Goal: Task Accomplishment & Management: Manage account settings

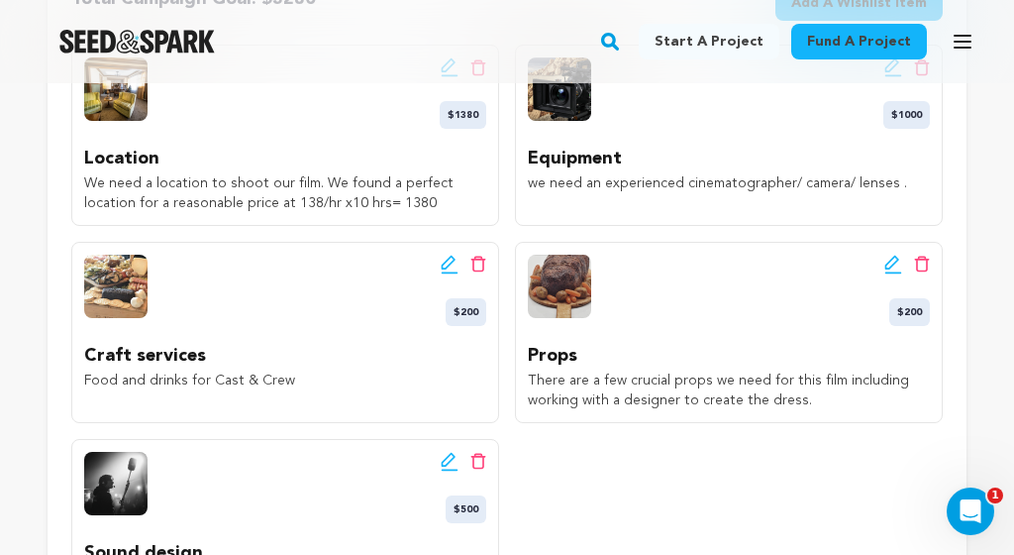
scroll to position [0, 381]
click at [895, 261] on icon at bounding box center [892, 263] width 14 height 14
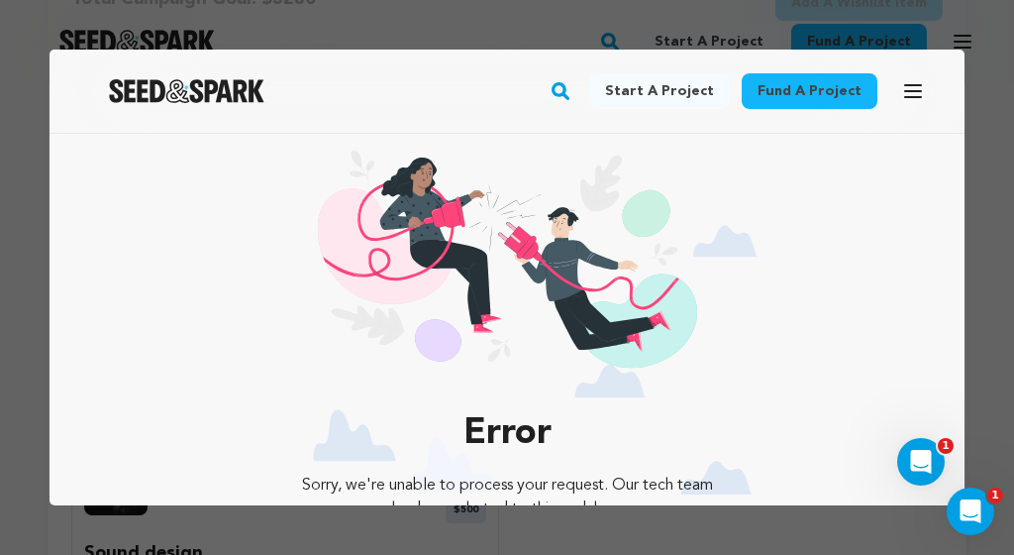
scroll to position [0, 0]
click at [918, 87] on icon "button" at bounding box center [913, 91] width 24 height 24
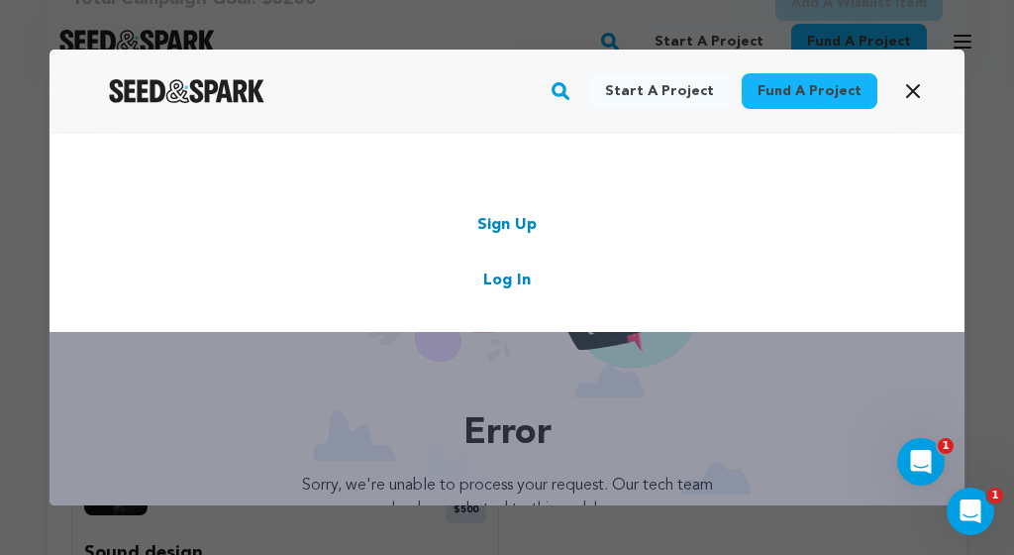
click at [509, 277] on link "Log In" at bounding box center [507, 280] width 48 height 24
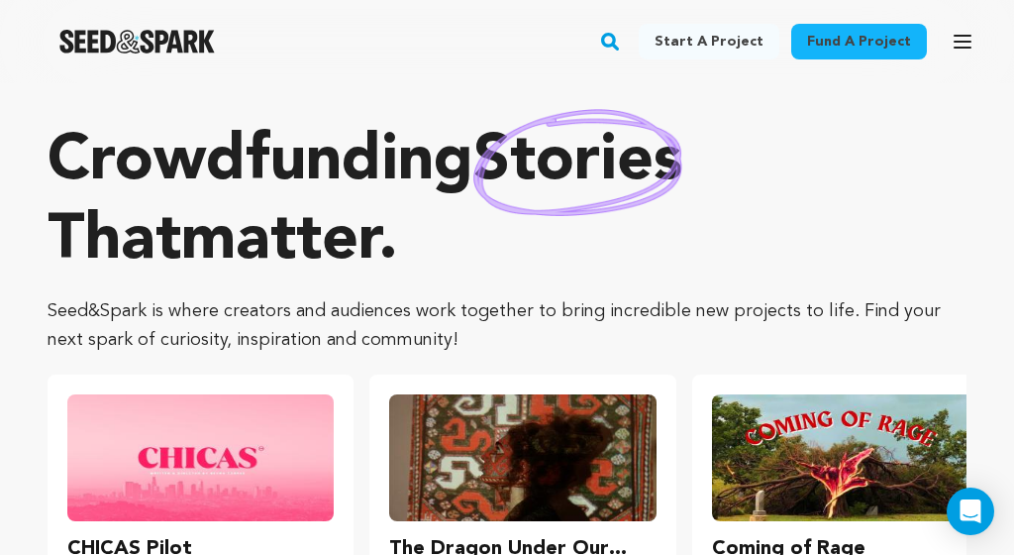
click at [952, 46] on icon "button" at bounding box center [963, 42] width 24 height 24
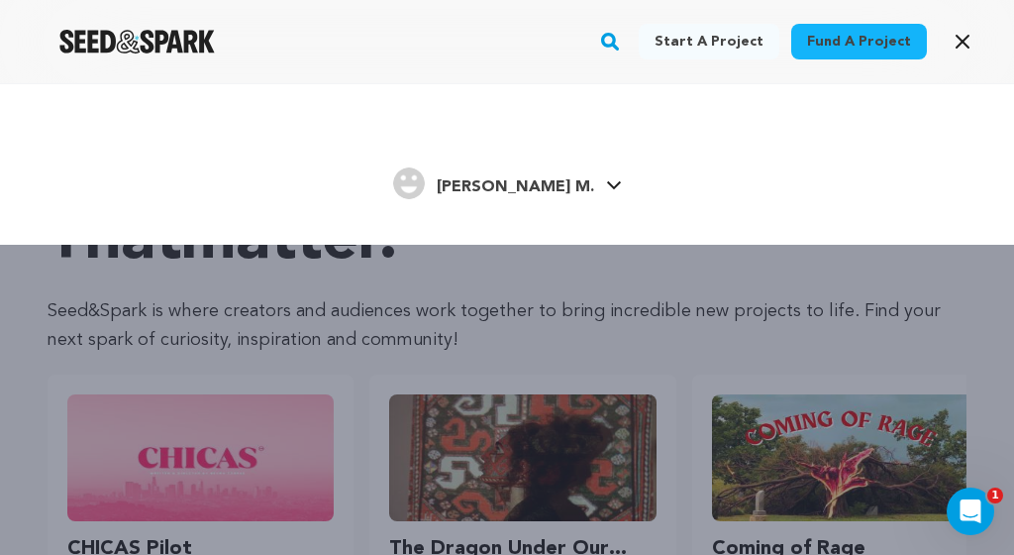
click at [550, 179] on span "[PERSON_NAME] M." at bounding box center [515, 187] width 157 height 16
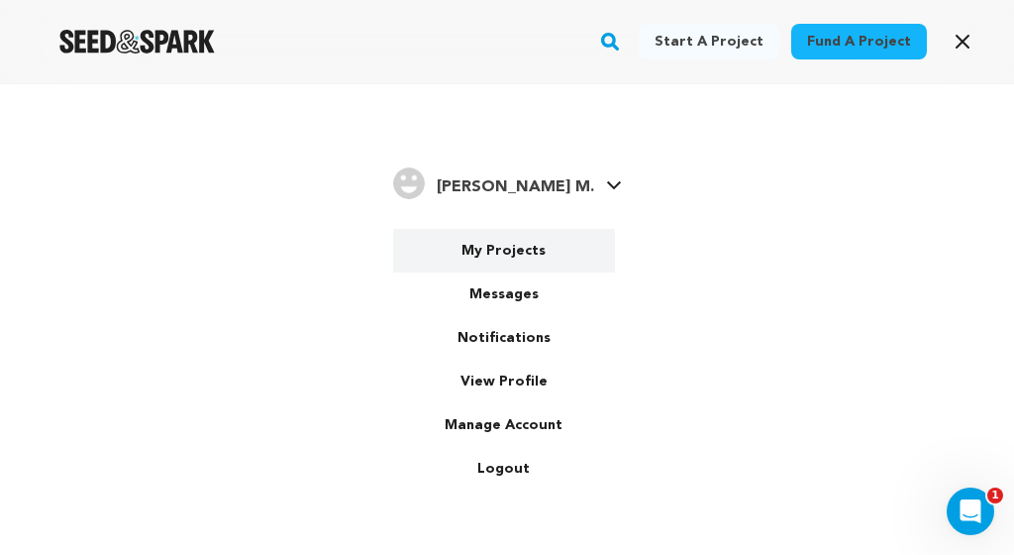
click at [531, 253] on link "My Projects" at bounding box center [504, 251] width 222 height 44
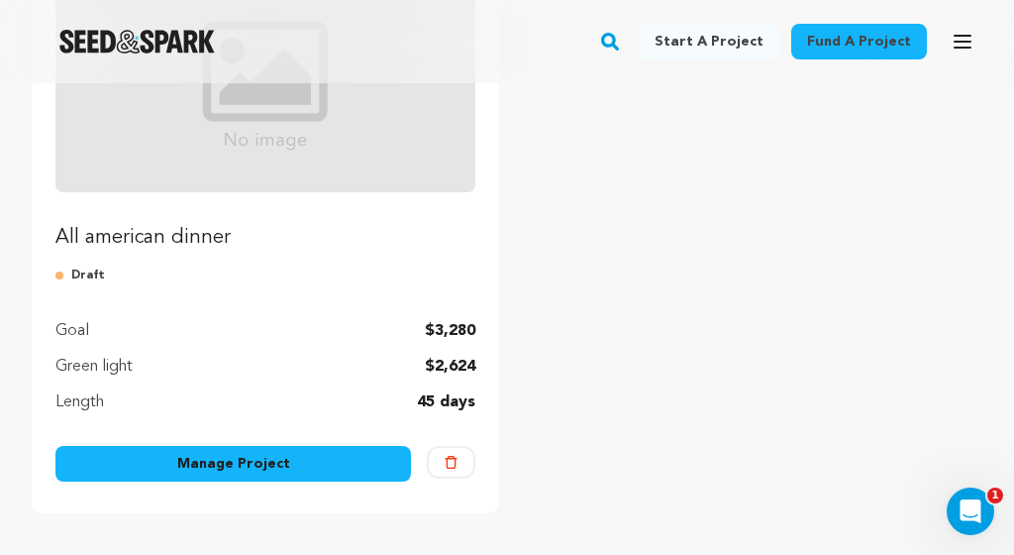
scroll to position [351, 0]
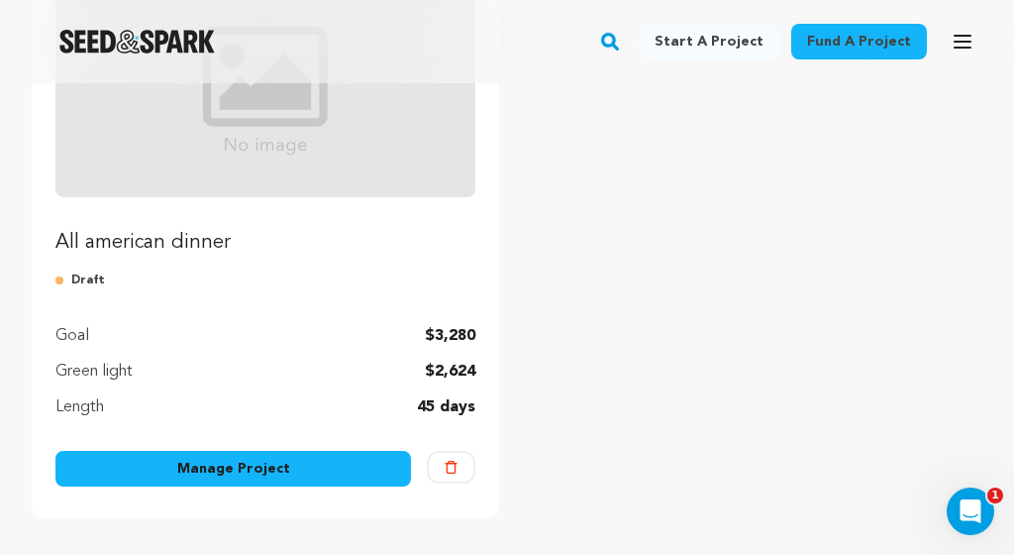
click at [279, 475] on link "Manage Project" at bounding box center [233, 469] width 356 height 36
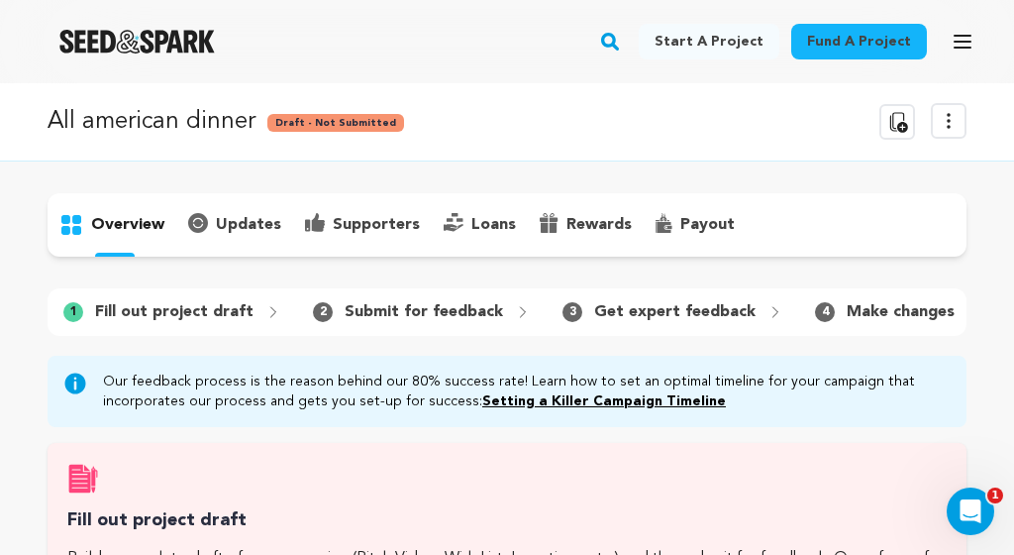
click at [948, 132] on icon at bounding box center [949, 121] width 24 height 24
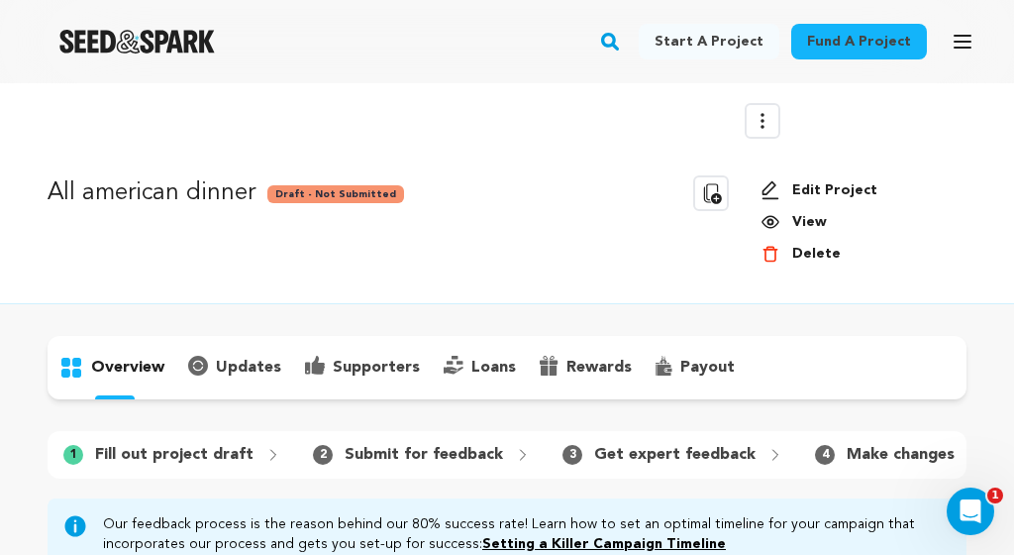
click at [845, 183] on link "Edit Project" at bounding box center [856, 190] width 190 height 20
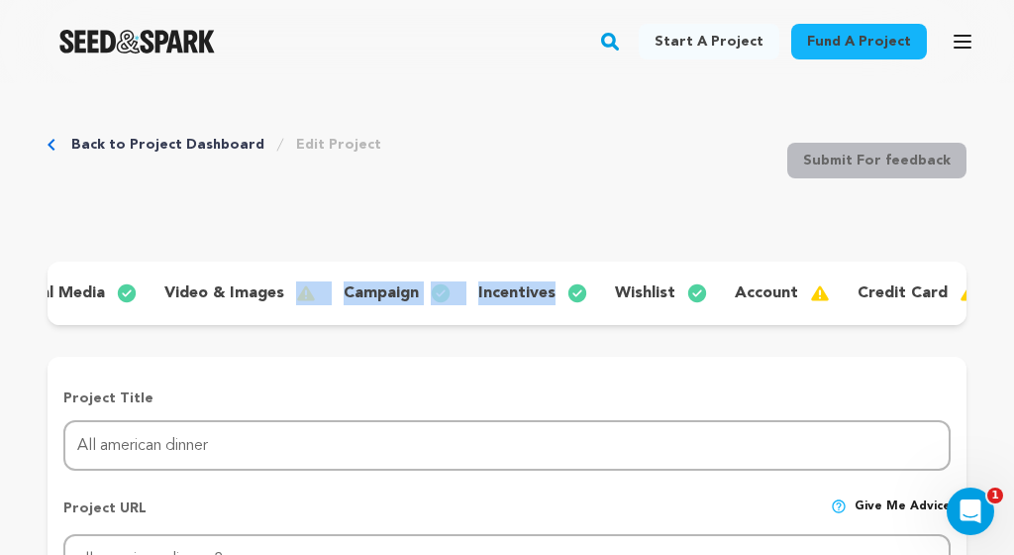
scroll to position [0, 381]
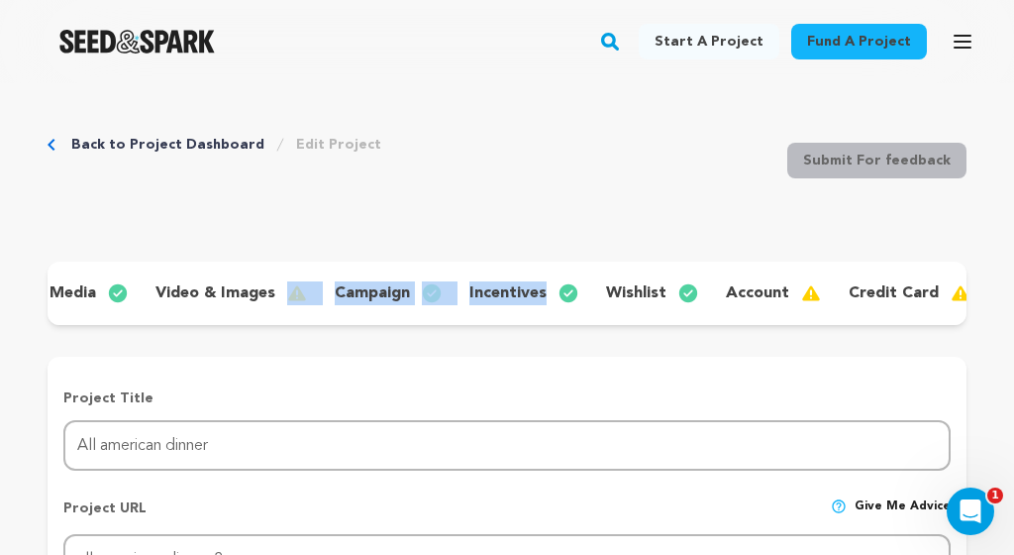
drag, startPoint x: 682, startPoint y: 316, endPoint x: 975, endPoint y: 291, distance: 294.2
click at [644, 299] on p "wishlist" at bounding box center [636, 293] width 60 height 24
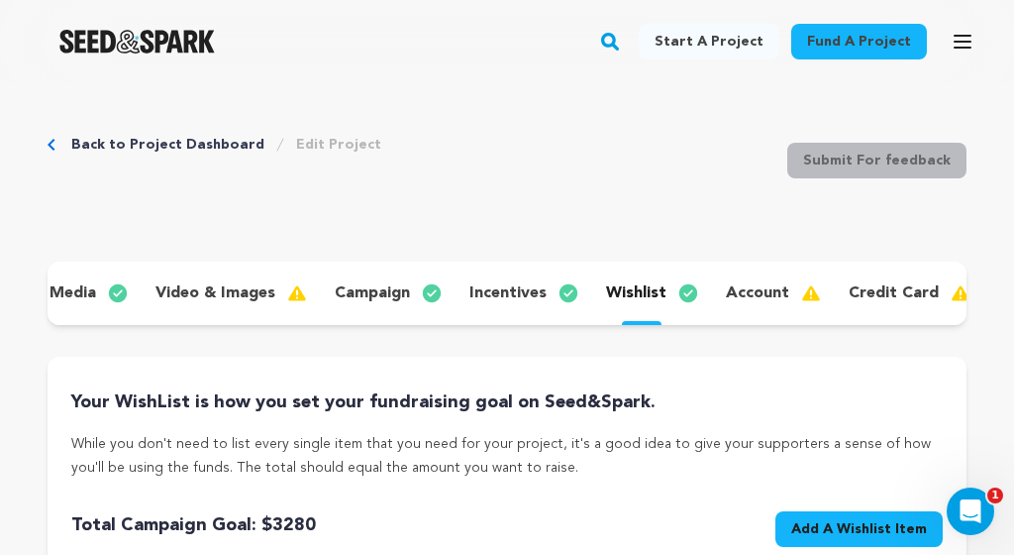
click at [658, 436] on p "While you don't need to list every single item that you need for your project, …" at bounding box center [506, 456] width 871 height 48
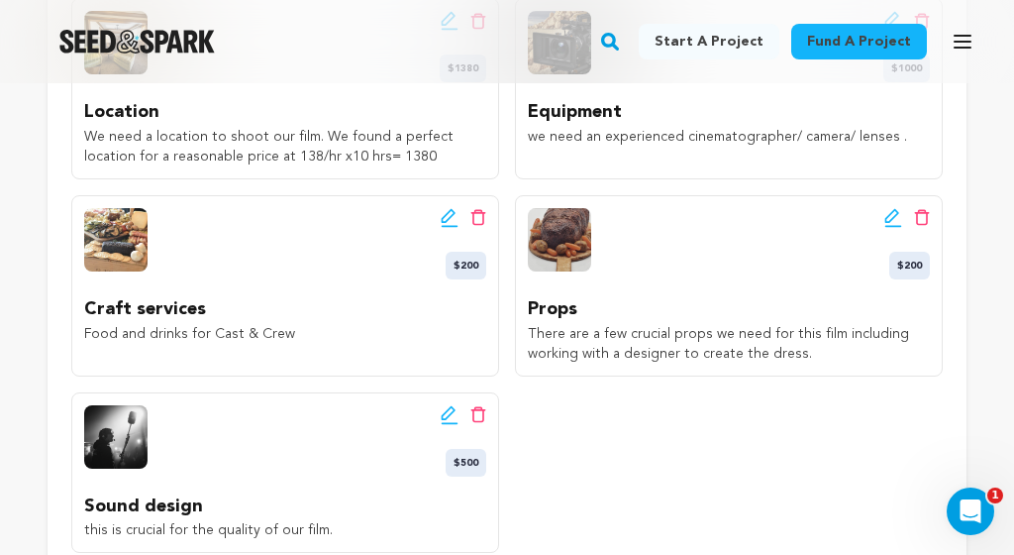
scroll to position [596, 0]
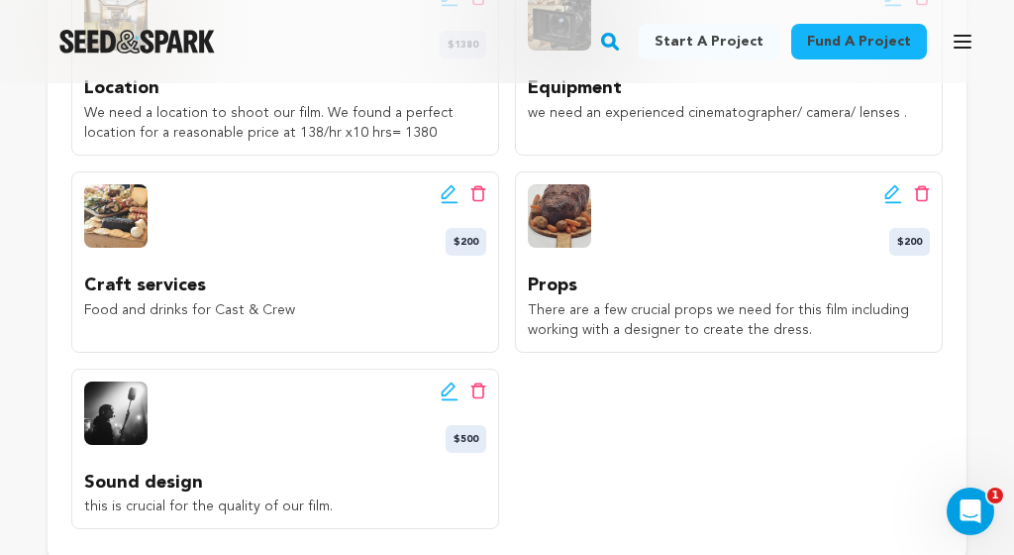
click at [895, 197] on icon at bounding box center [893, 194] width 18 height 20
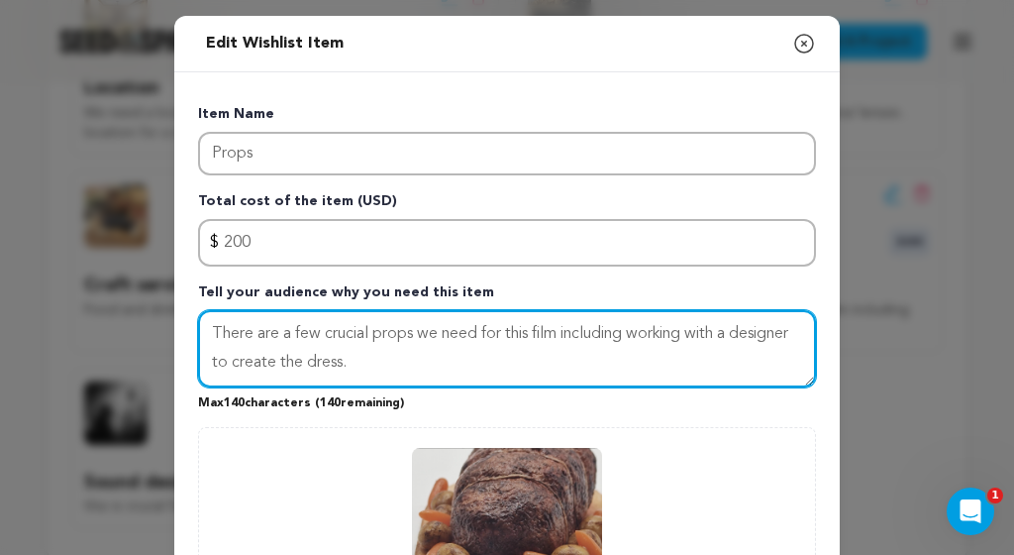
click at [513, 358] on textarea "There are a few crucial props we need for this film including working with a de…" at bounding box center [507, 348] width 618 height 77
type textarea "There are a few crucial props we need for this film including working with a de…"
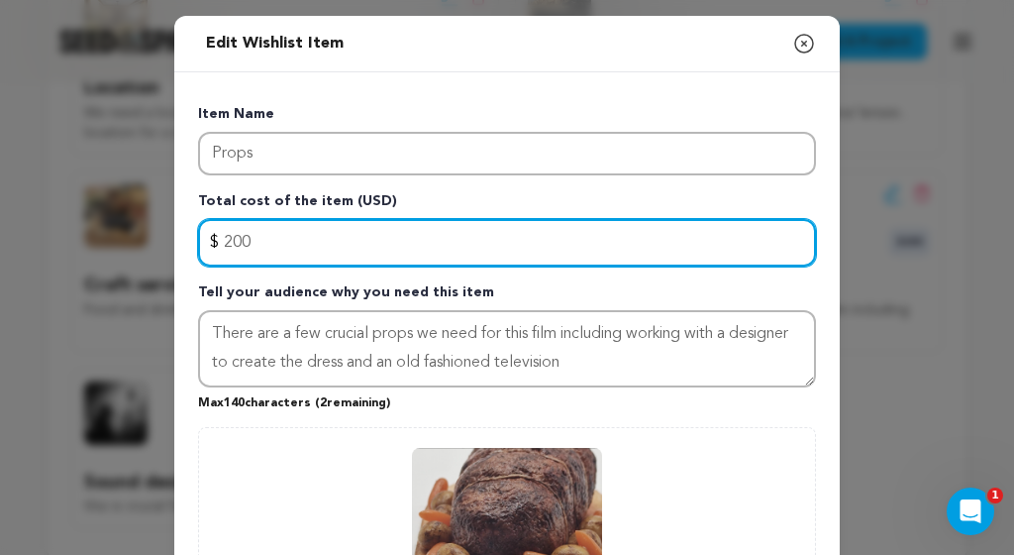
drag, startPoint x: 340, startPoint y: 243, endPoint x: 192, endPoint y: 232, distance: 148.0
click at [192, 232] on div "Item Name Props Total cost of the item (USD) $ Amount 200 Tell your audience wh…" at bounding box center [507, 419] width 666 height 695
type input "350"
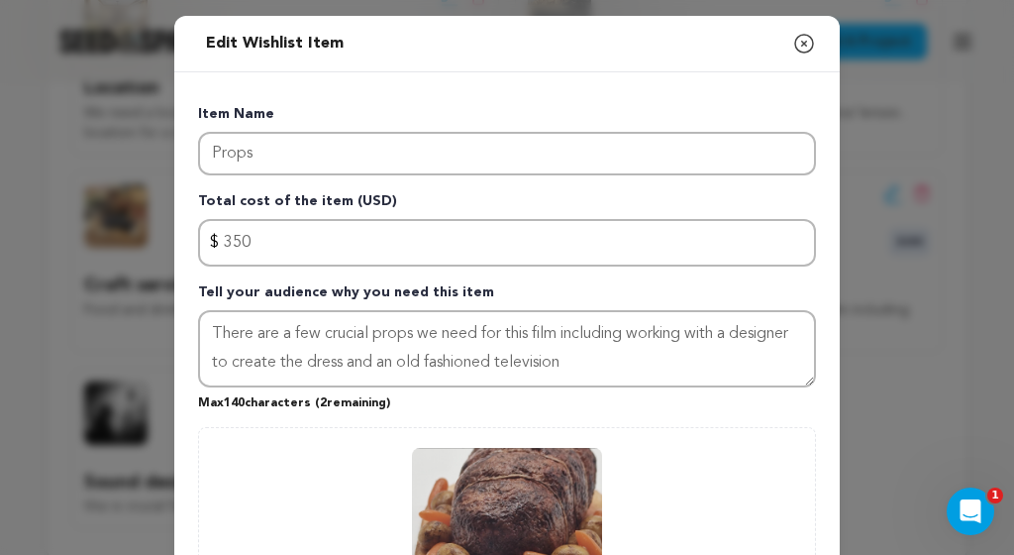
click at [698, 108] on p "Item Name" at bounding box center [507, 118] width 618 height 28
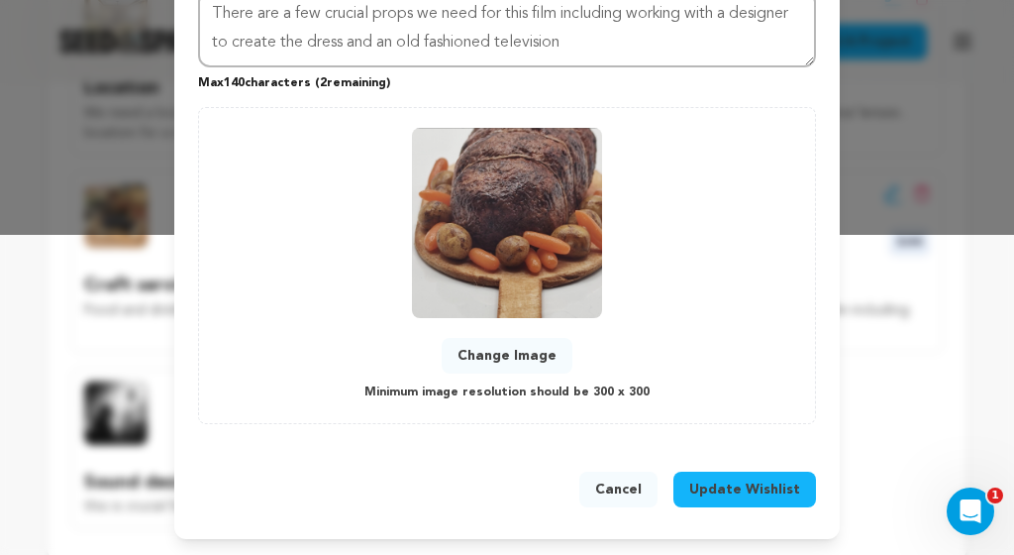
scroll to position [320, 0]
click at [725, 494] on span "Update Wishlist" at bounding box center [744, 489] width 111 height 20
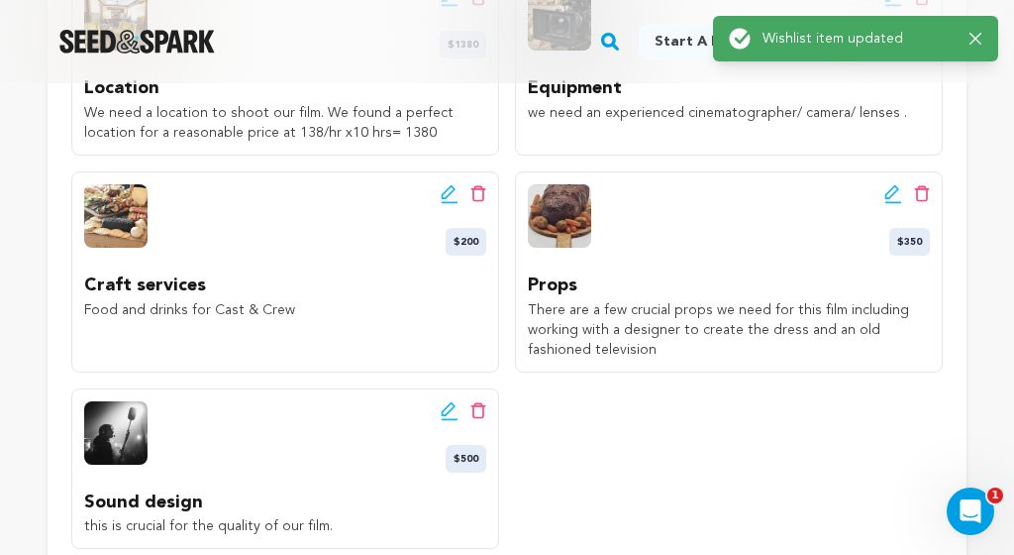
scroll to position [0, 0]
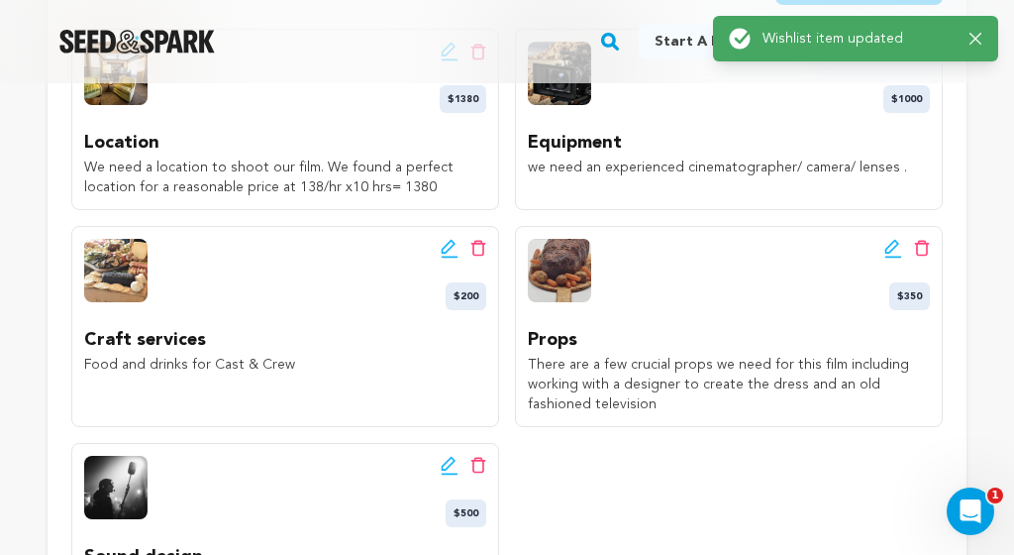
scroll to position [555, 0]
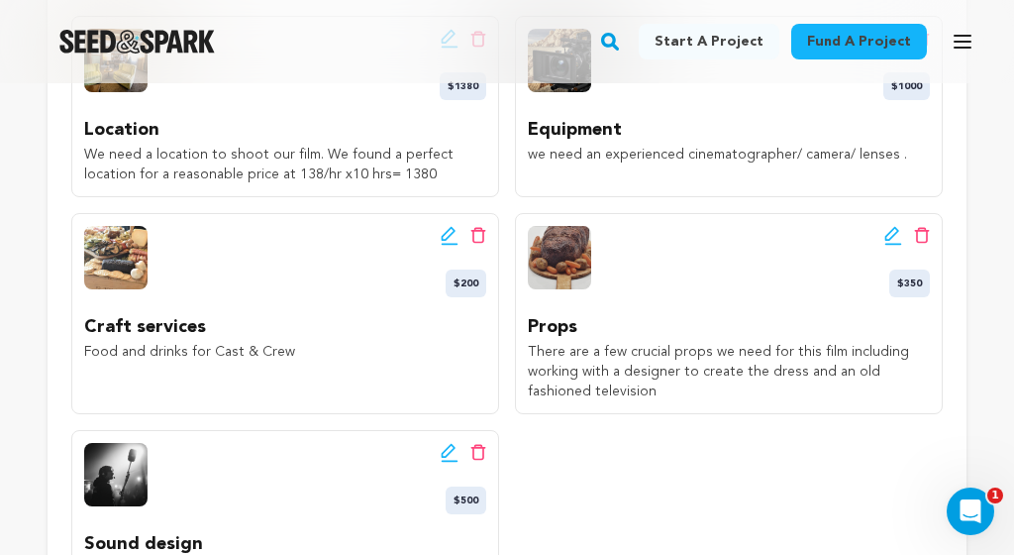
click at [508, 156] on div "Edit wishlist button Delete wishlist button $1380 Location We need a location t…" at bounding box center [506, 303] width 871 height 574
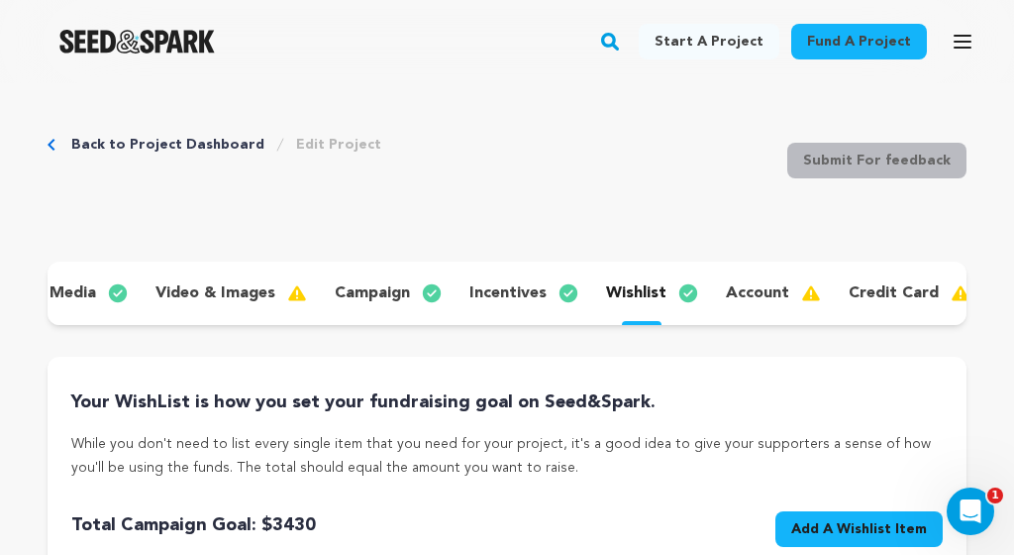
scroll to position [0, 0]
